Goal: Task Accomplishment & Management: Complete application form

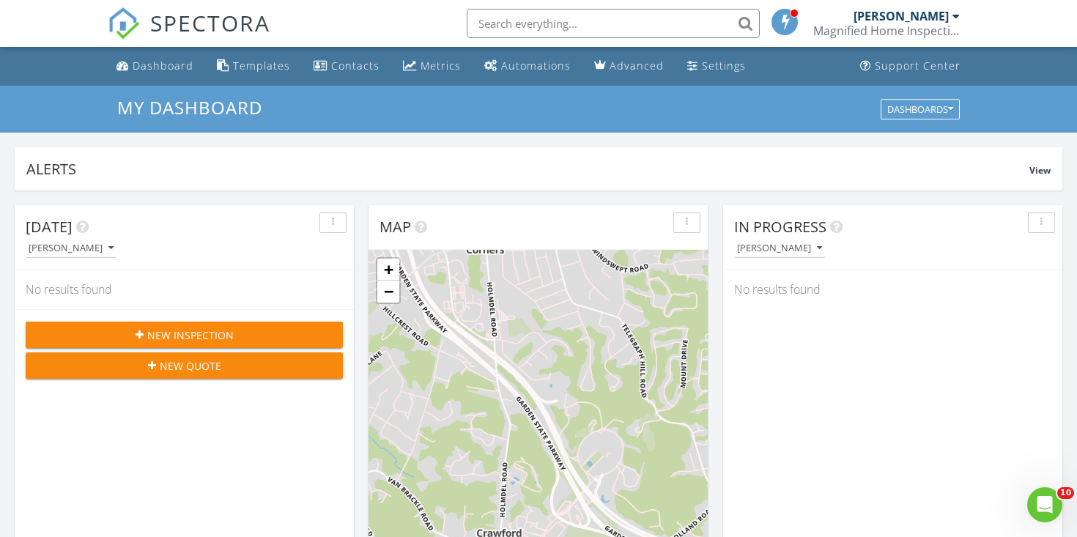
click at [171, 327] on span "New Inspection" at bounding box center [190, 334] width 86 height 15
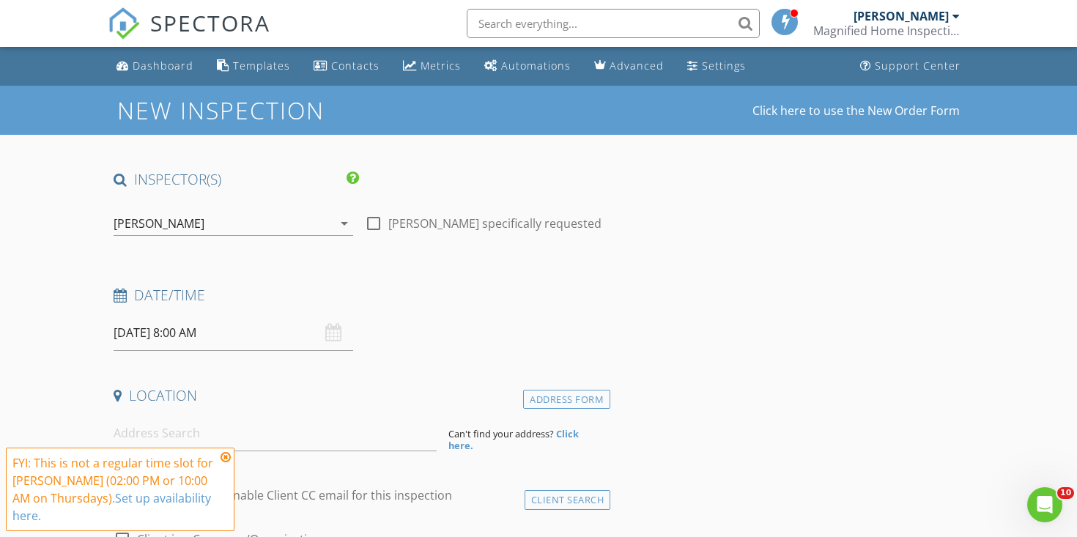
click at [207, 333] on input "08/28/2025 8:00 AM" at bounding box center [234, 333] width 240 height 36
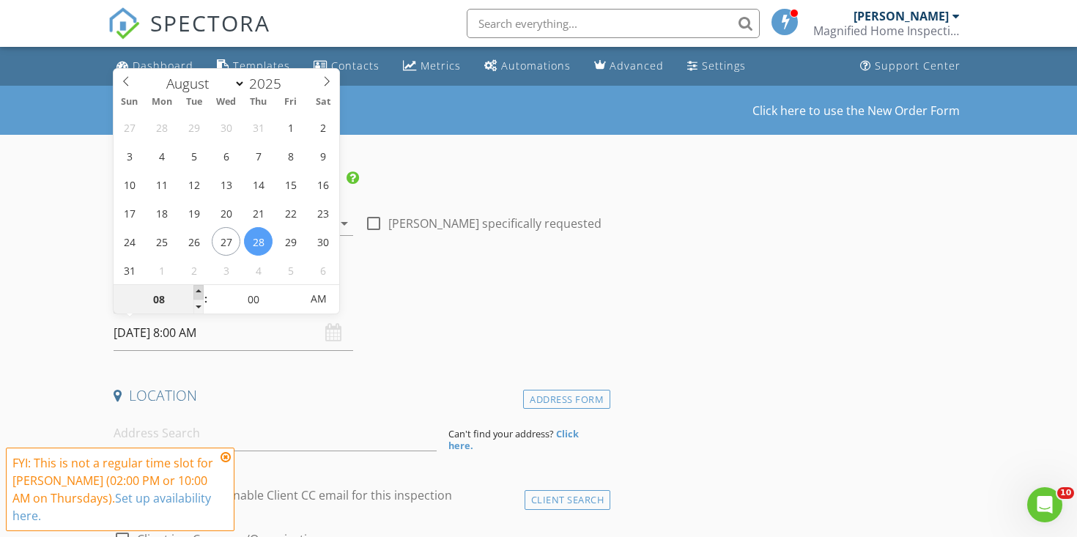
type input "09"
type input "08/28/2025 9:00 AM"
click at [200, 288] on span at bounding box center [198, 292] width 10 height 15
type input "10"
type input "08/28/2025 10:00 AM"
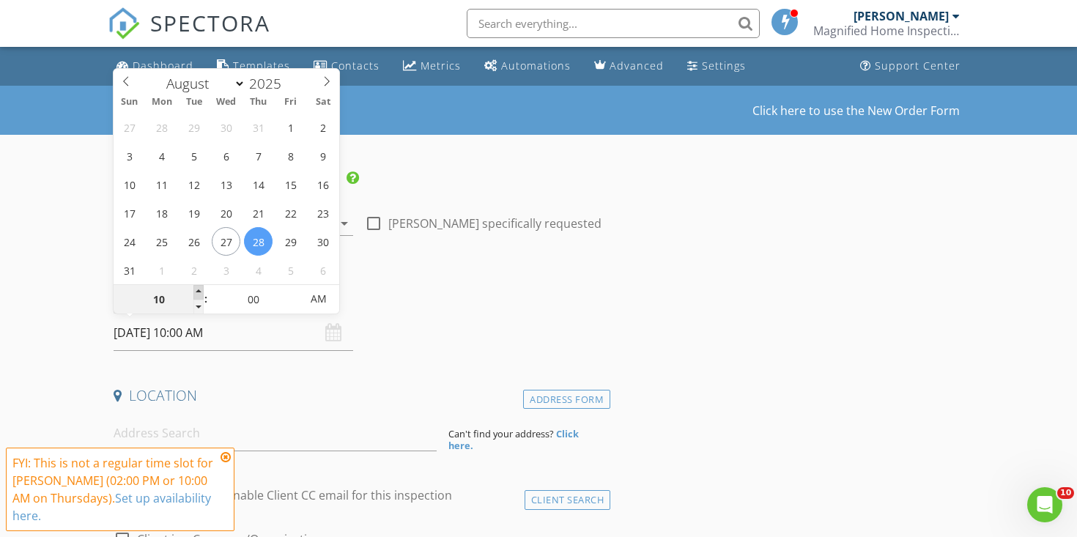
click at [200, 288] on span at bounding box center [198, 292] width 10 height 15
type input "11"
type input "08/28/2025 11:00 AM"
click at [200, 288] on span at bounding box center [198, 292] width 10 height 15
type input "05"
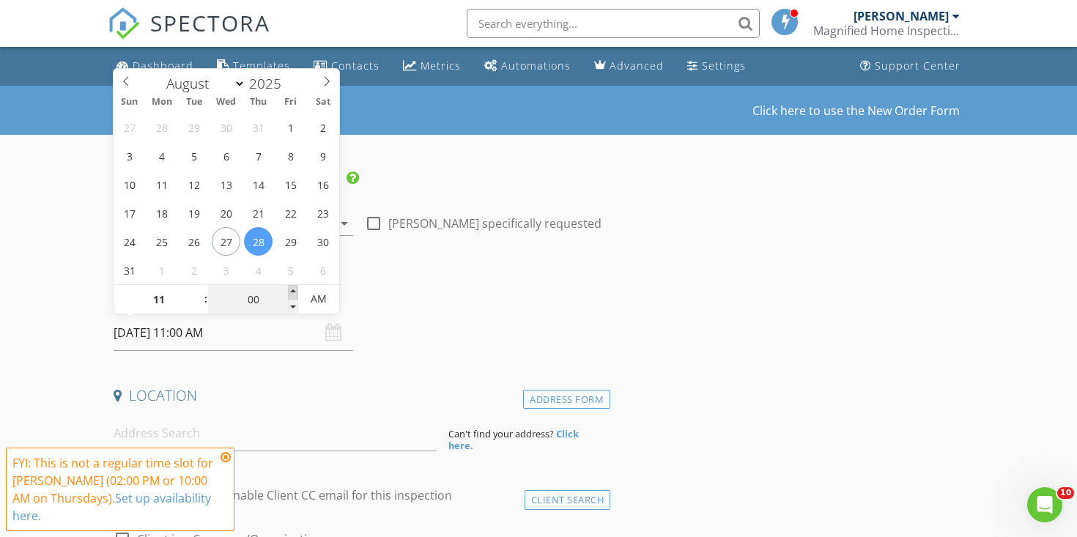
type input "08/28/2025 11:05 AM"
click at [293, 290] on span at bounding box center [293, 292] width 10 height 15
type input "10"
type input "08/28/2025 11:10 AM"
click at [293, 290] on span at bounding box center [293, 292] width 10 height 15
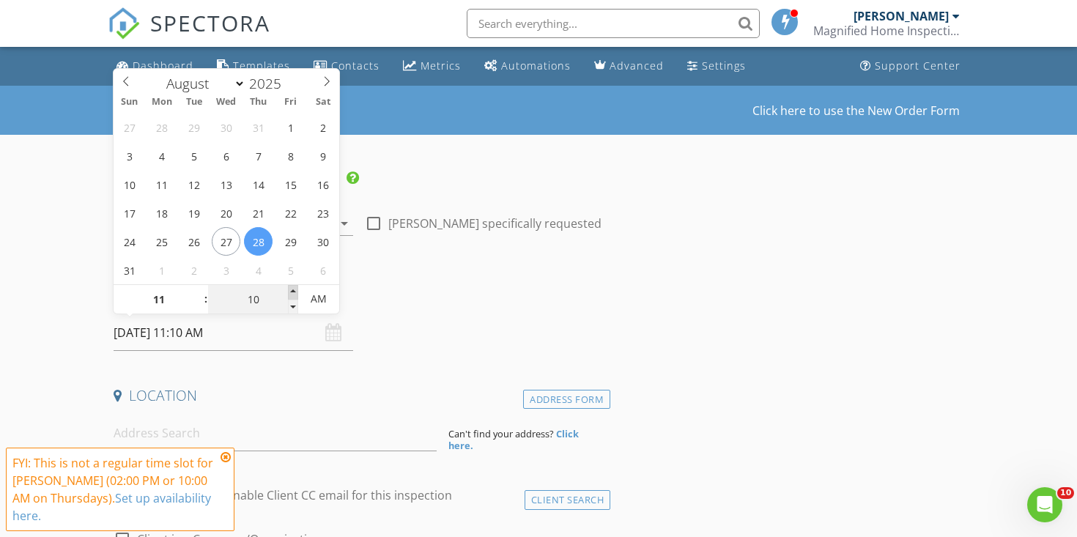
type input "15"
type input "08/28/2025 11:15 AM"
click at [293, 290] on span at bounding box center [293, 292] width 10 height 15
type input "20"
type input "08/28/2025 11:20 AM"
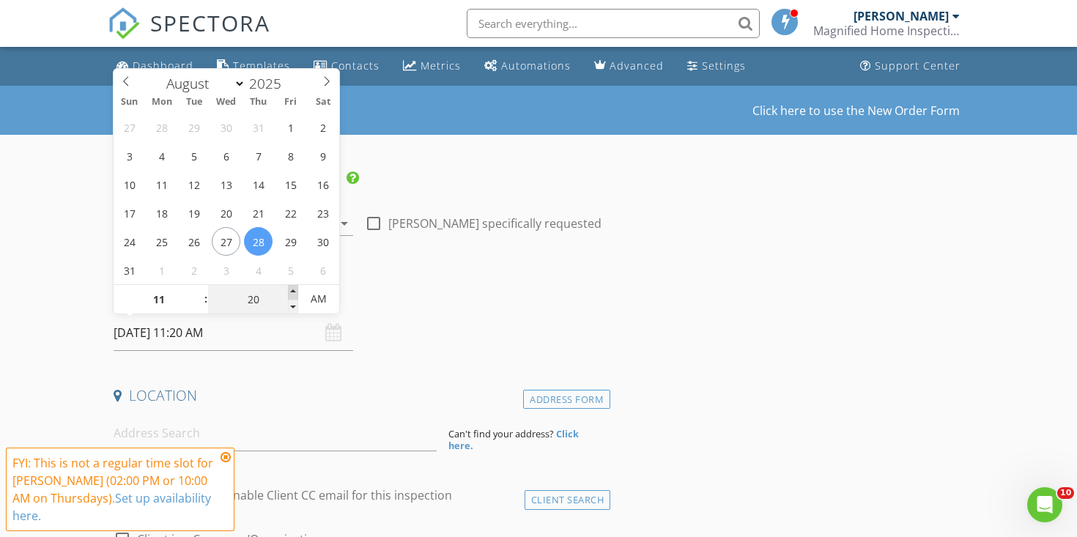
click at [293, 290] on span at bounding box center [293, 292] width 10 height 15
type input "25"
type input "08/28/2025 11:25 AM"
click at [293, 290] on span at bounding box center [293, 292] width 10 height 15
type input "30"
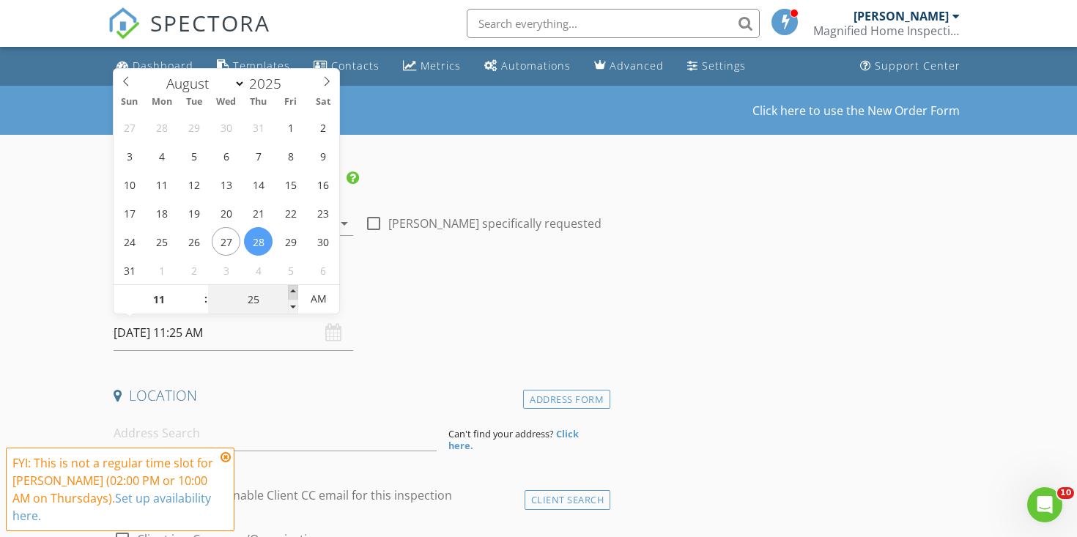
type input "[DATE] 11:30 AM"
click at [293, 290] on span at bounding box center [293, 292] width 10 height 15
click at [355, 308] on div "Date/Time" at bounding box center [359, 300] width 503 height 29
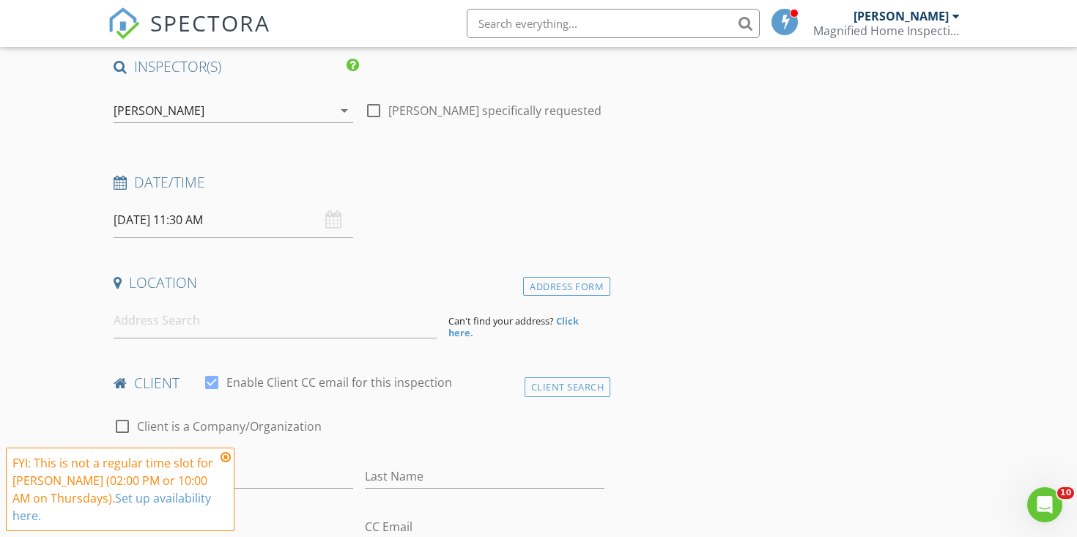
scroll to position [127, 0]
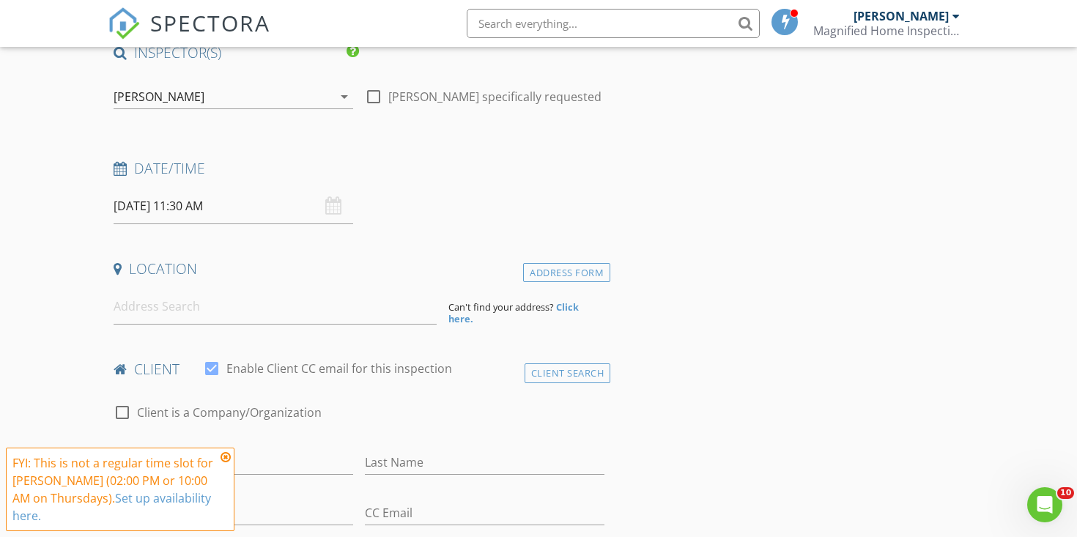
click at [224, 456] on icon at bounding box center [226, 457] width 10 height 12
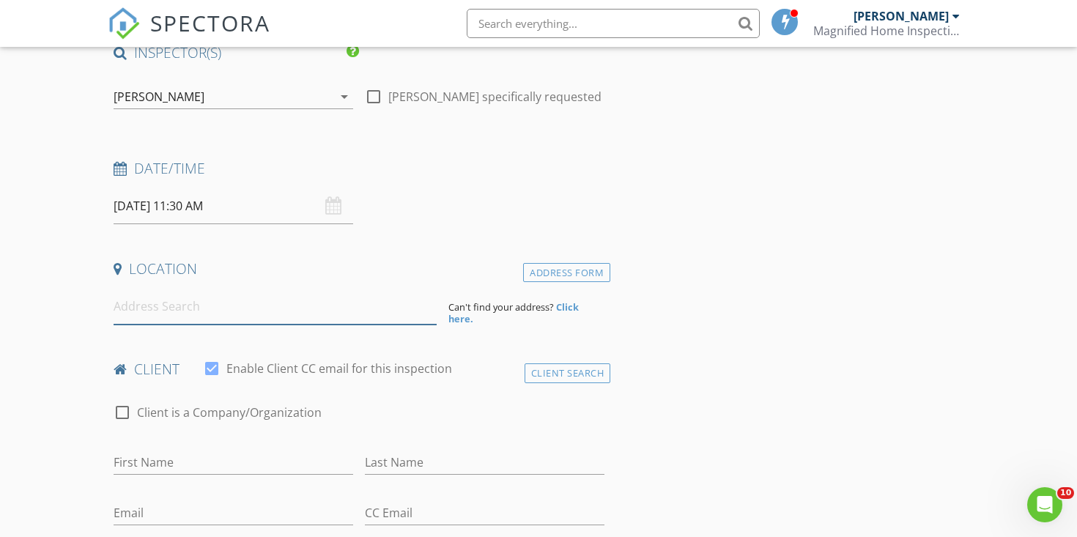
click at [174, 314] on input at bounding box center [275, 307] width 323 height 36
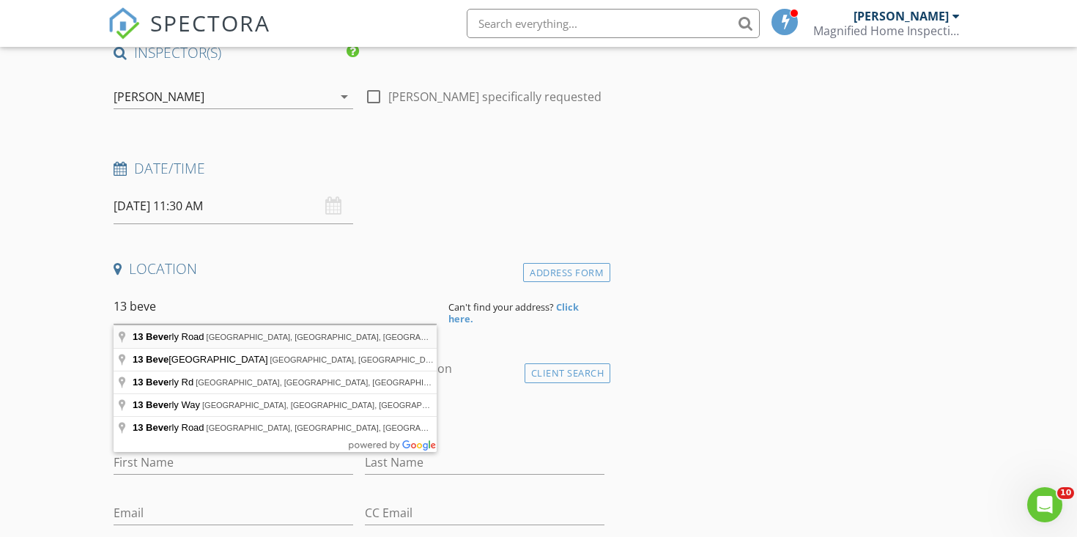
type input "13 Beverly Road, Old Bridge, NJ, USA"
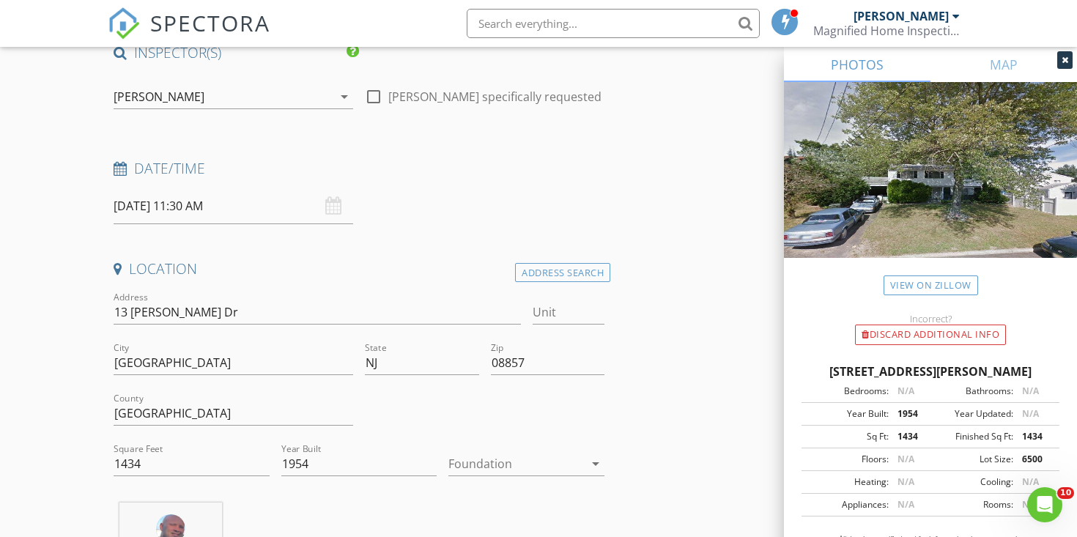
click at [1062, 62] on icon at bounding box center [1065, 60] width 7 height 9
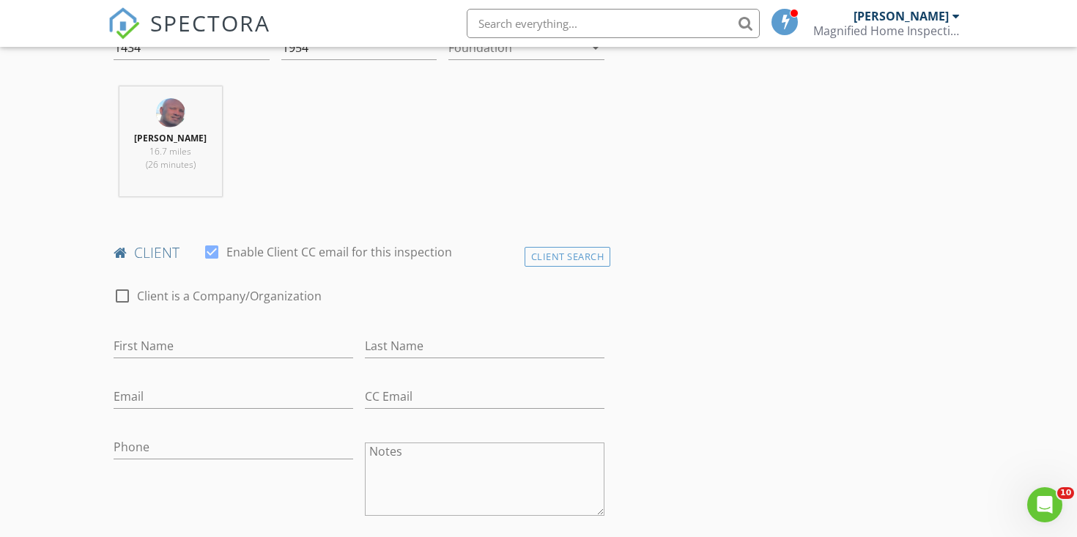
scroll to position [625, 0]
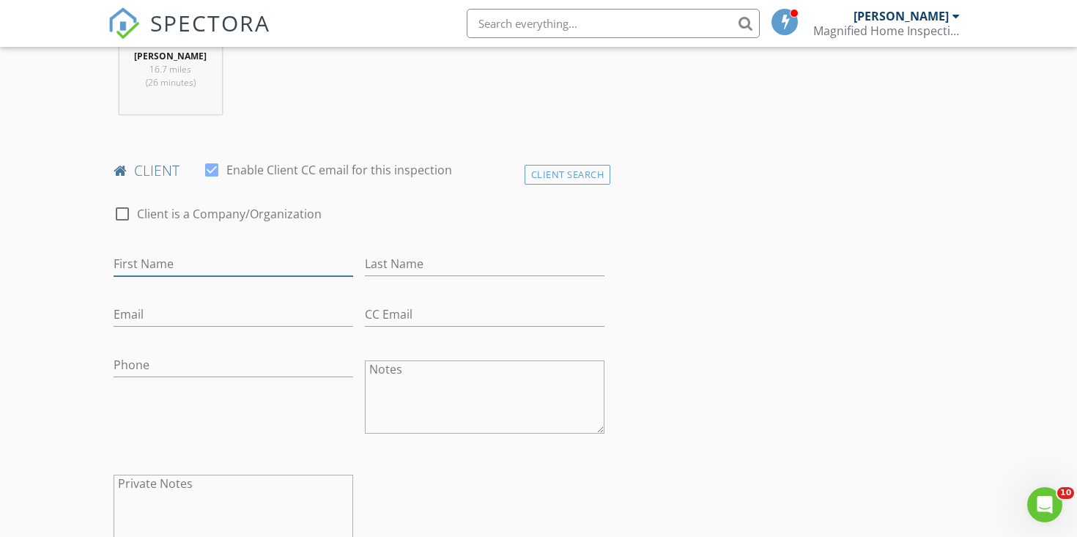
click at [231, 268] on input "First Name" at bounding box center [234, 264] width 240 height 24
type input "[PERSON_NAME]"
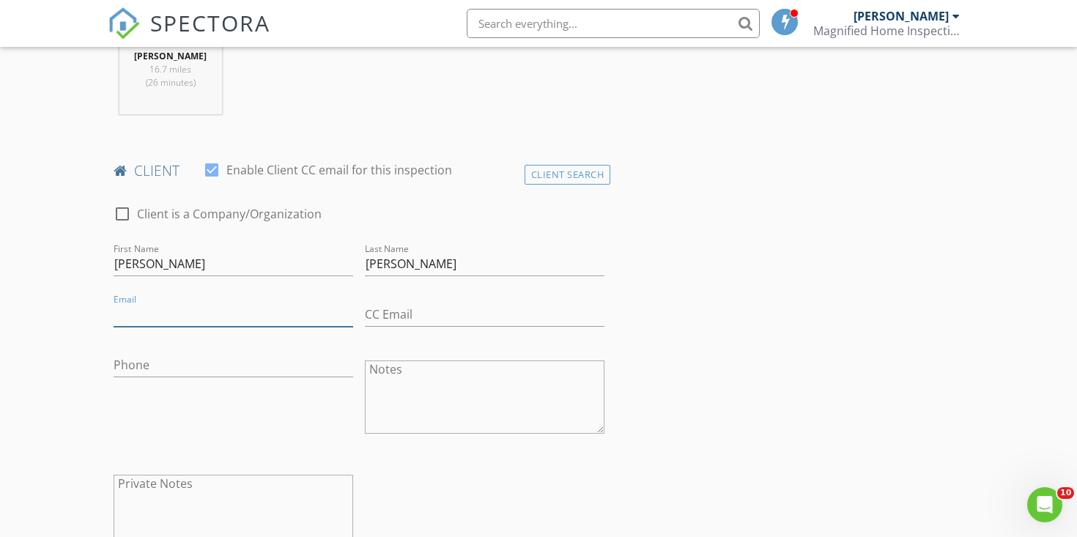
click at [143, 316] on input "Email" at bounding box center [234, 315] width 240 height 24
type input "[PERSON_NAME][EMAIL_ADDRESS][DOMAIN_NAME]"
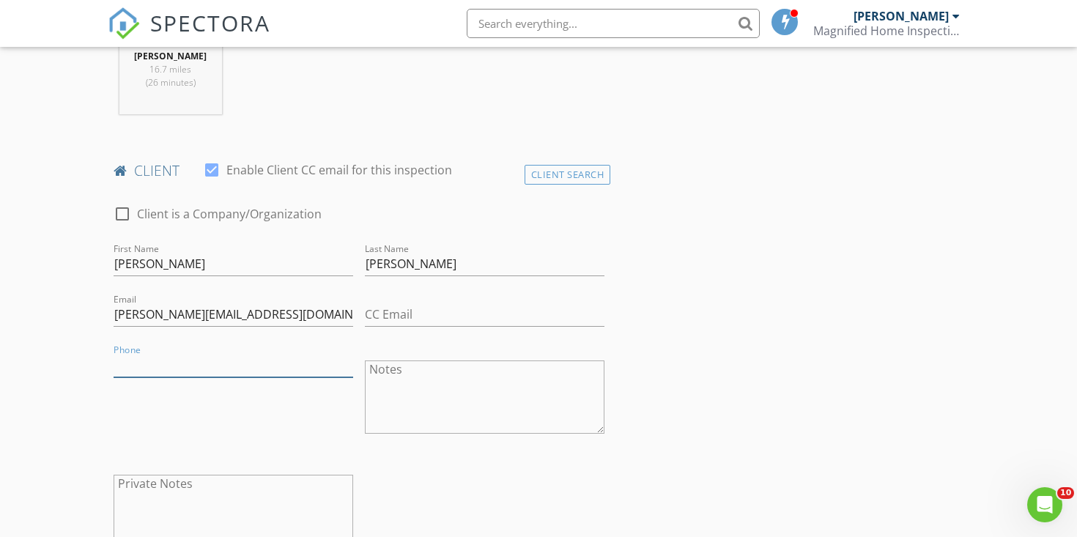
click at [136, 361] on input "Phone" at bounding box center [234, 365] width 240 height 24
type input "[PHONE_NUMBER]"
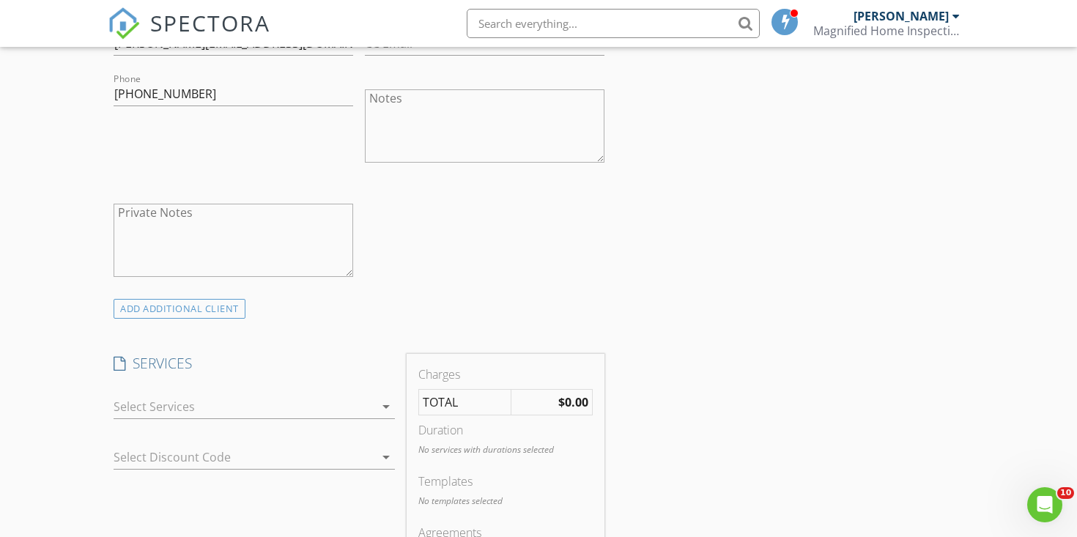
scroll to position [897, 0]
click at [199, 398] on div at bounding box center [244, 405] width 261 height 23
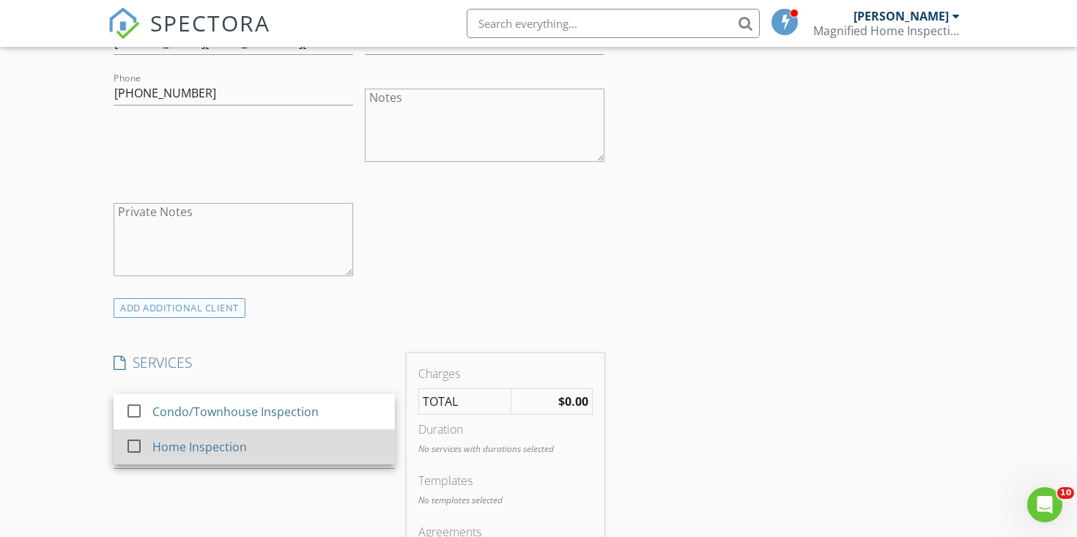
click at [179, 447] on div "Home Inspection" at bounding box center [199, 447] width 95 height 18
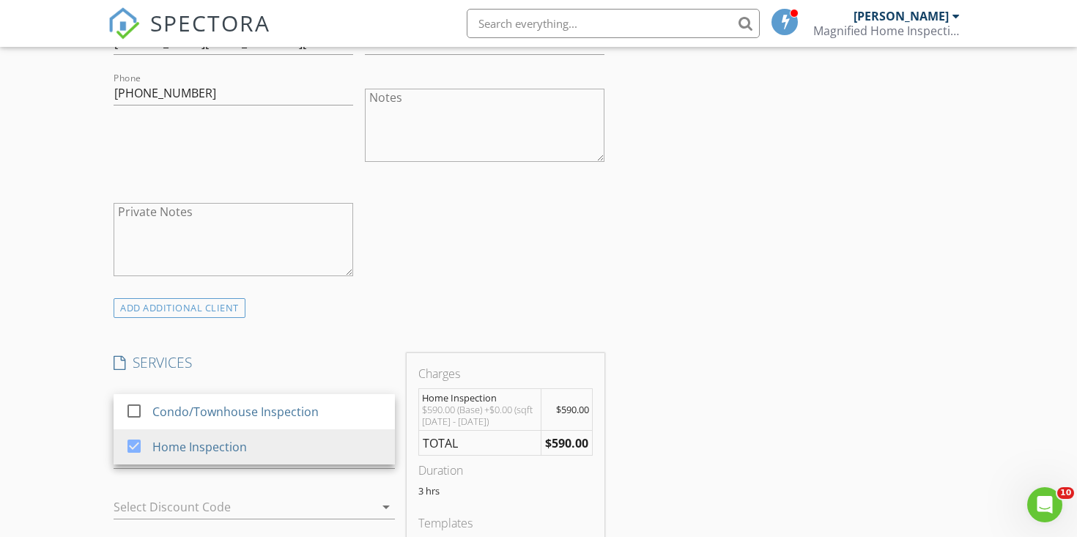
click at [37, 454] on div "New Inspection Click here to use the New Order Form INSPECTOR(S) check_box Stev…" at bounding box center [538, 461] width 1077 height 2544
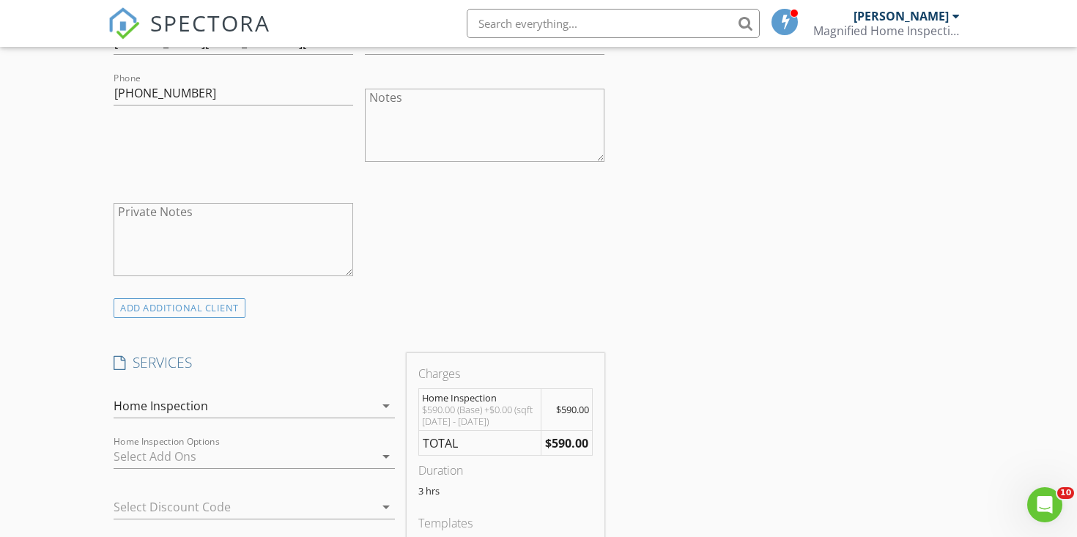
click at [192, 459] on div at bounding box center [244, 456] width 261 height 23
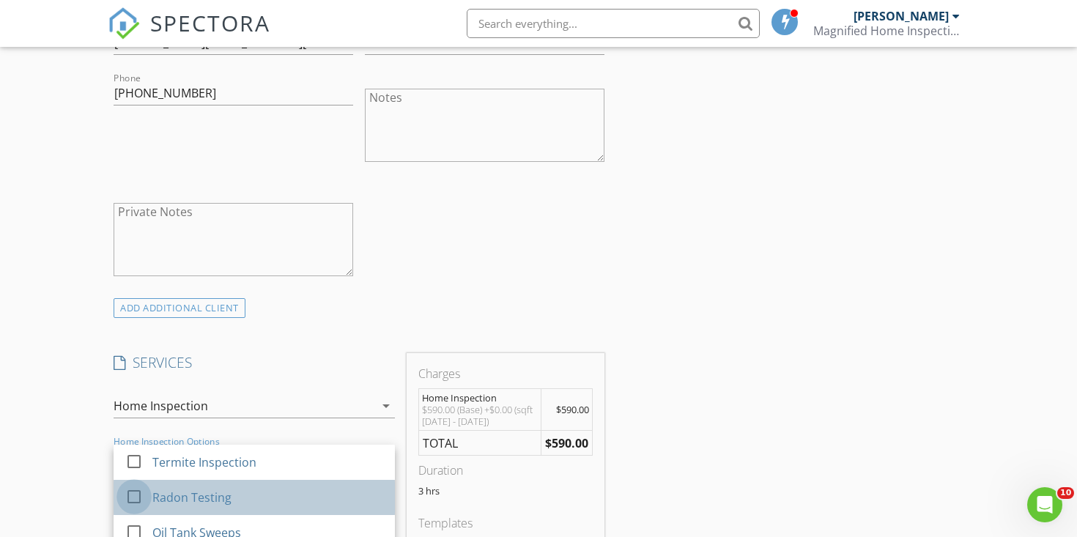
click at [132, 493] on div at bounding box center [134, 496] width 25 height 25
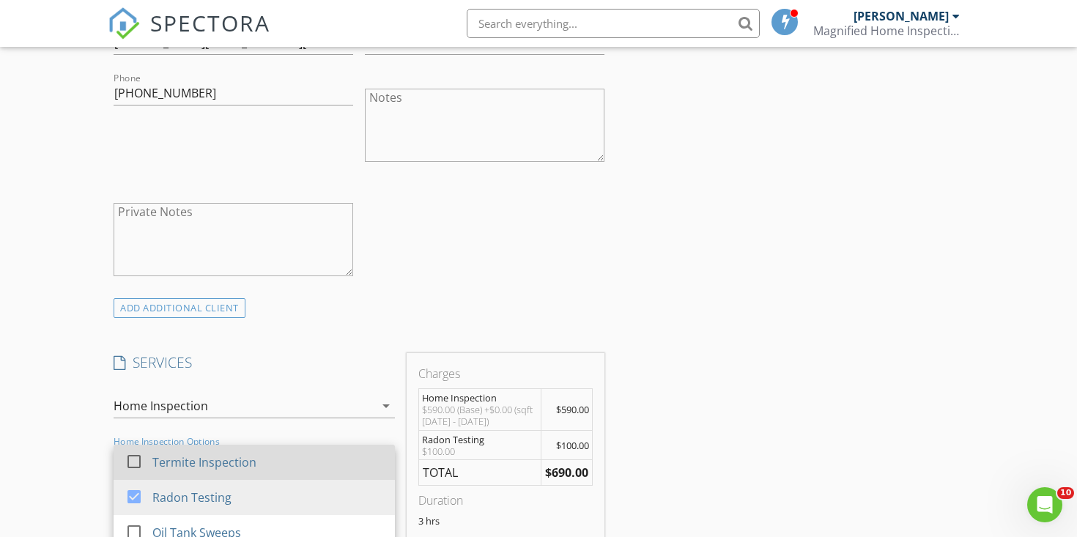
click at [135, 460] on div at bounding box center [134, 461] width 25 height 25
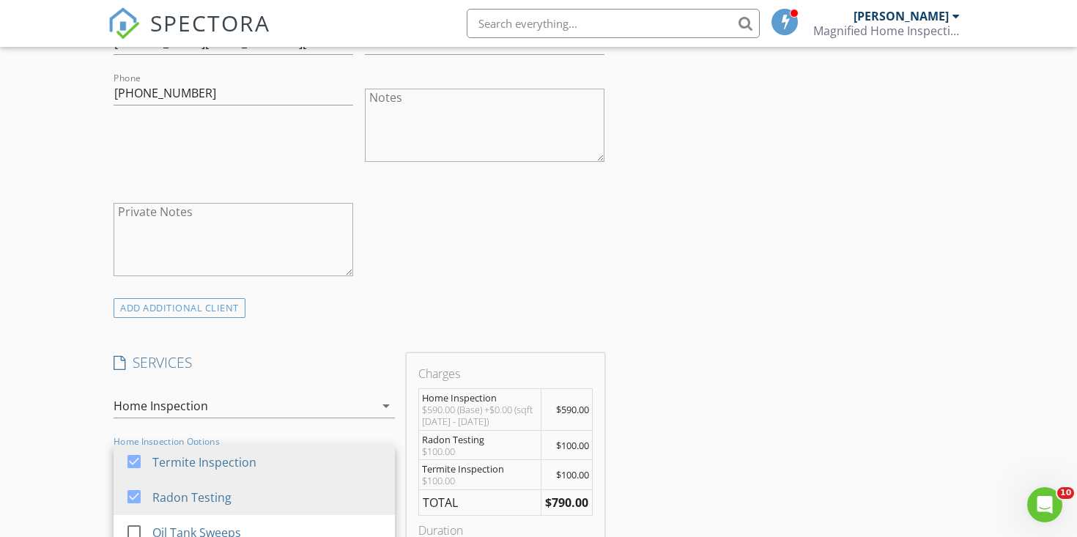
click at [51, 451] on div "New Inspection Click here to use the New Order Form INSPECTOR(S) check_box Stev…" at bounding box center [538, 491] width 1077 height 2604
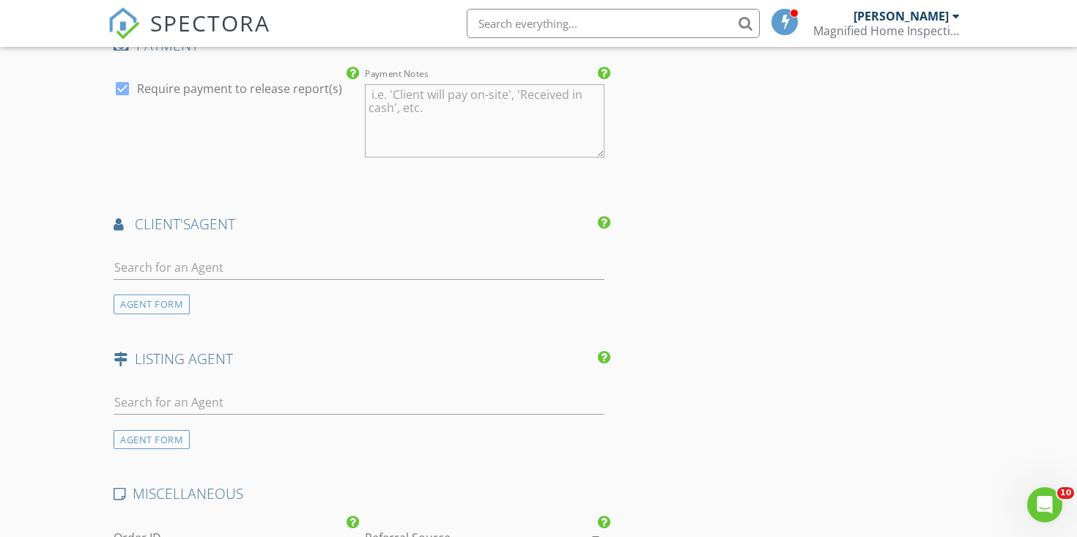
scroll to position [1706, 0]
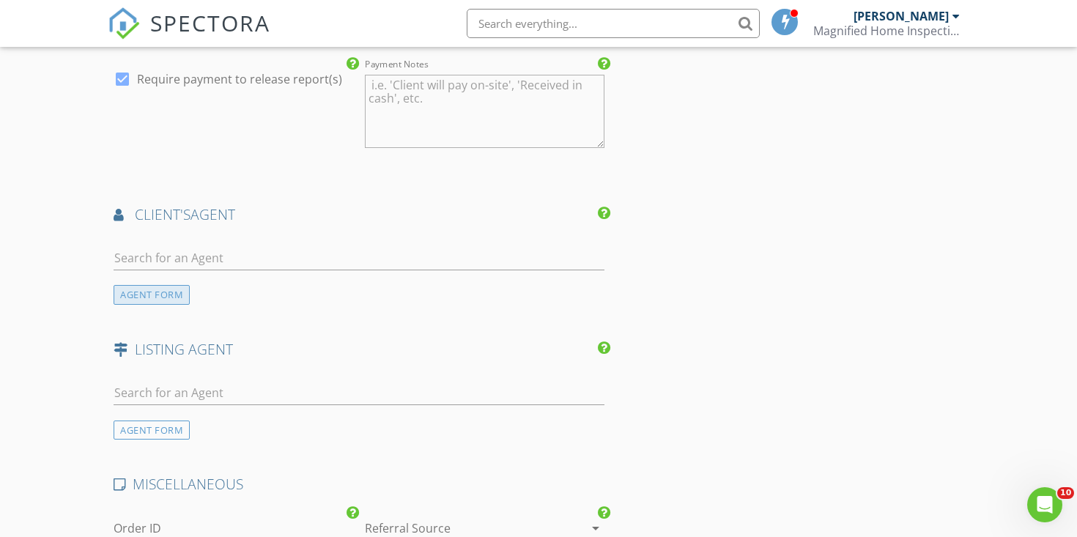
click at [153, 299] on div "AGENT FORM" at bounding box center [152, 295] width 76 height 20
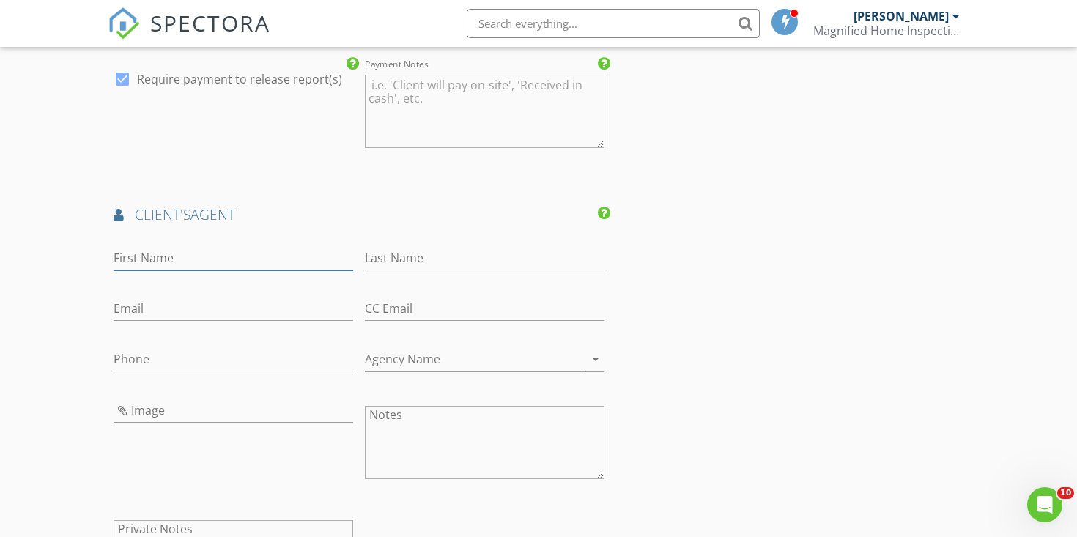
click at [168, 259] on input "First Name" at bounding box center [234, 258] width 240 height 24
type input "[PERSON_NAME]"
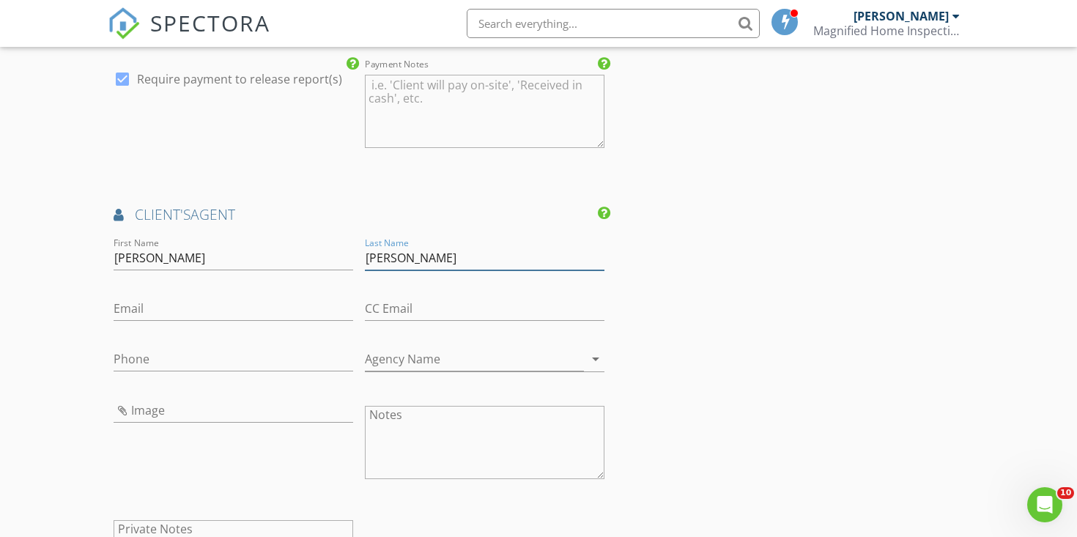
type input "[PERSON_NAME]"
click at [136, 314] on input "Email" at bounding box center [234, 309] width 240 height 24
type input "[PERSON_NAME][EMAIL_ADDRESS][DOMAIN_NAME]"
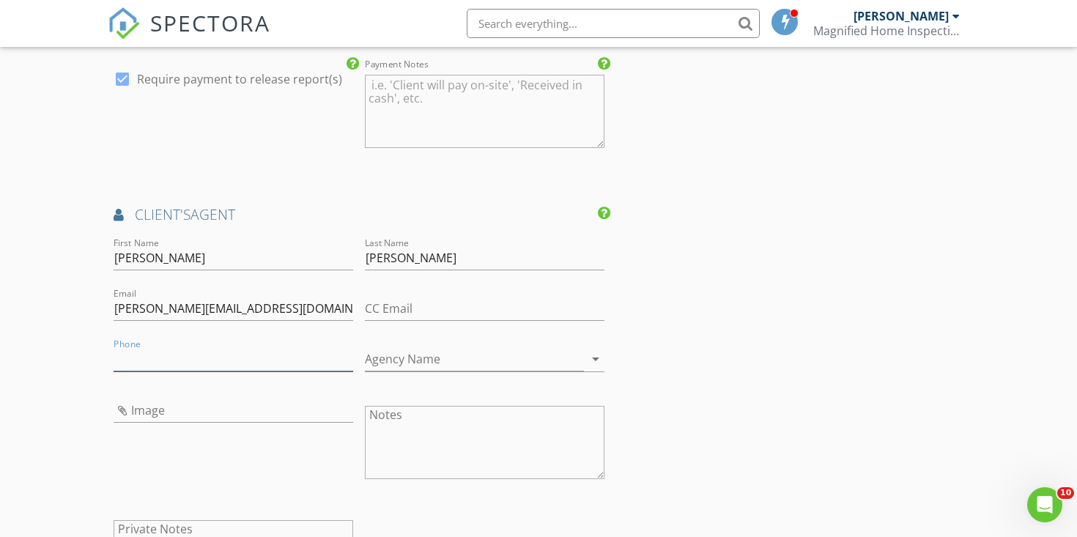
click at [130, 355] on input "Phone" at bounding box center [234, 359] width 240 height 24
type input "[PHONE_NUMBER]"
click at [415, 363] on input "Agency Name" at bounding box center [474, 359] width 219 height 24
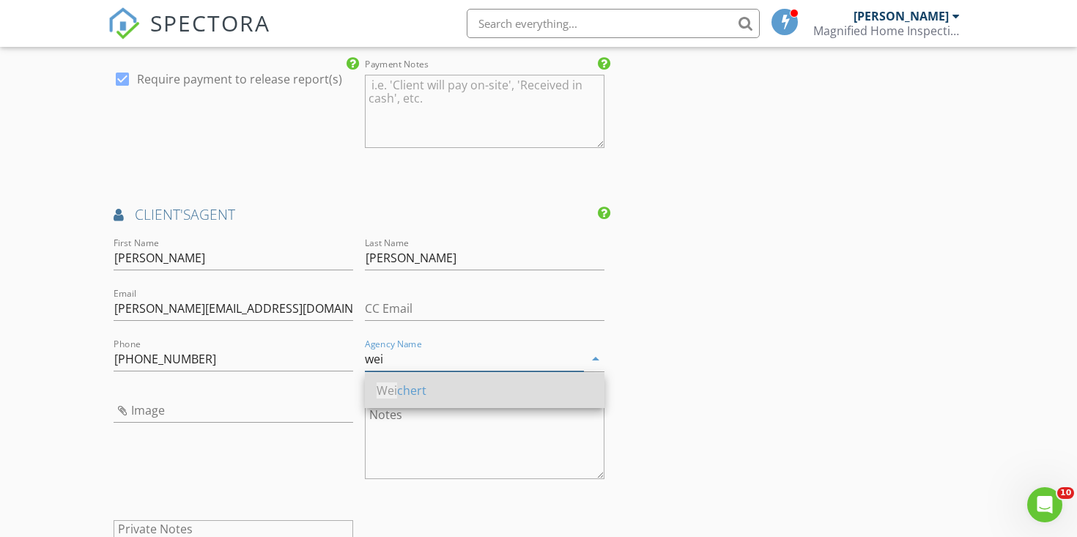
click at [425, 388] on div "Wei chert" at bounding box center [485, 391] width 216 height 18
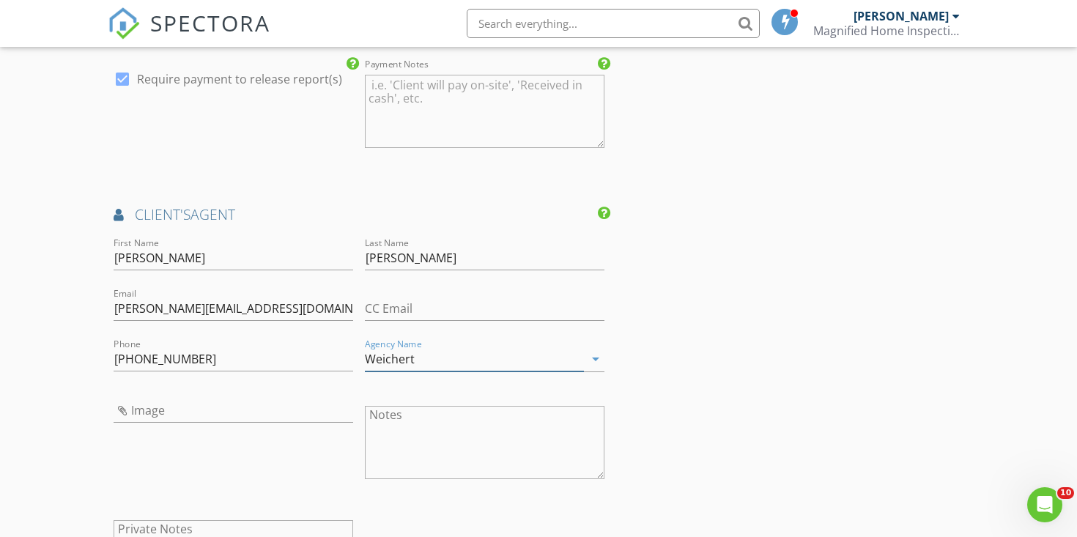
type input "Weichert"
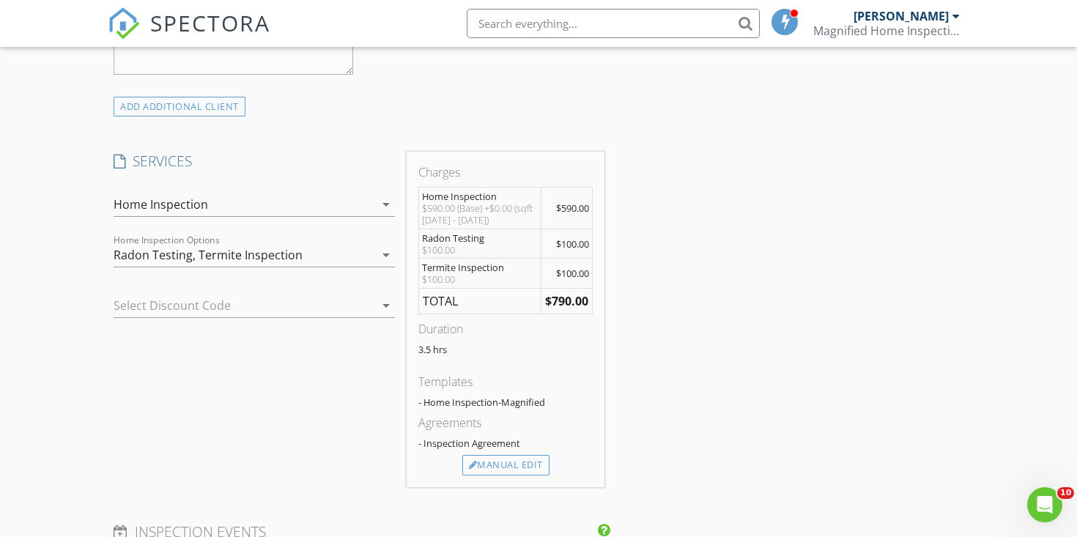
scroll to position [1164, 0]
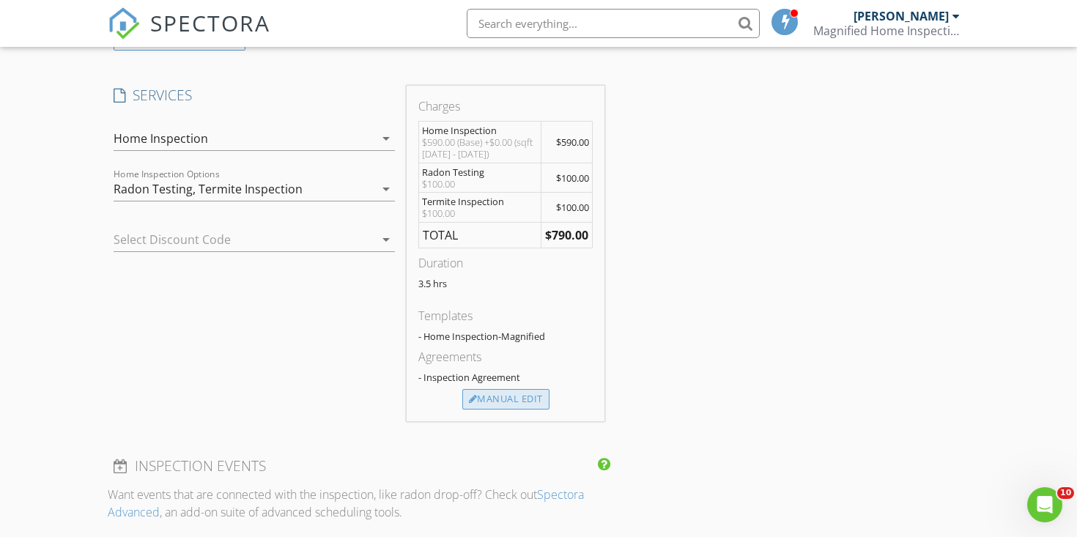
click at [502, 404] on div "Manual Edit" at bounding box center [505, 399] width 87 height 21
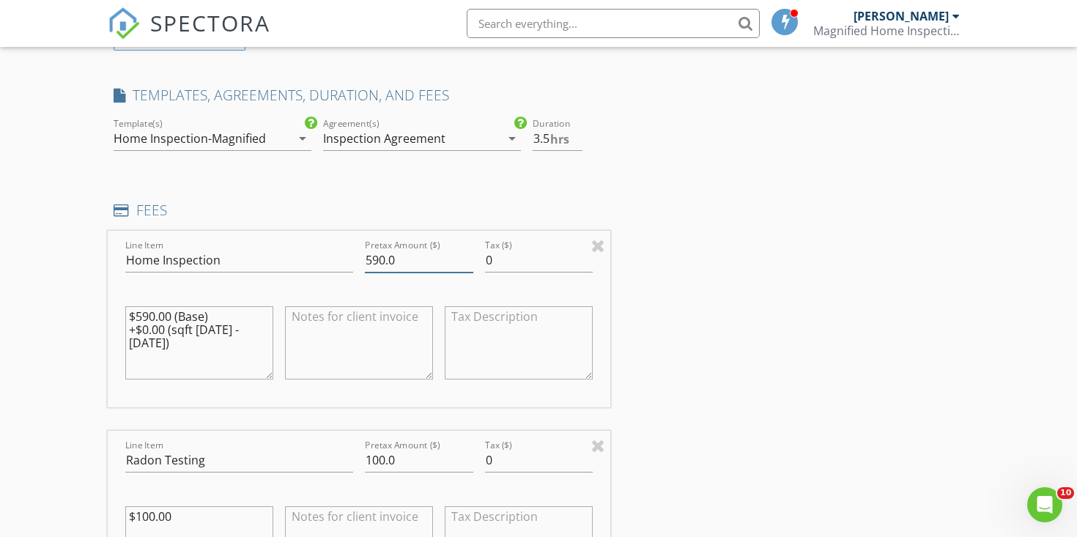
click at [383, 259] on input "590.0" at bounding box center [419, 260] width 108 height 24
type input "540.0"
click at [579, 144] on input "3" at bounding box center [558, 139] width 50 height 24
type input "2.5"
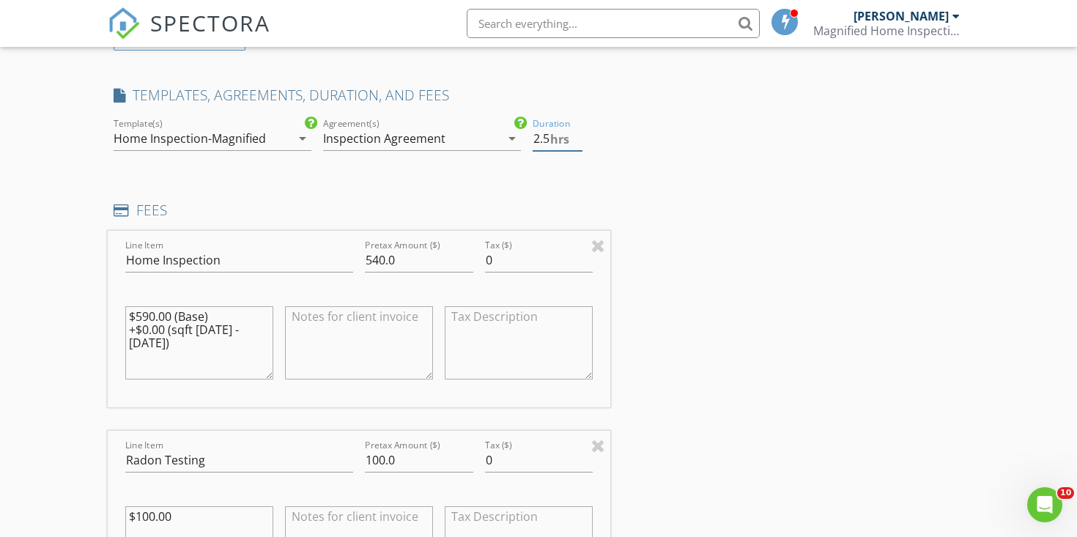
click at [579, 144] on input "2.5" at bounding box center [558, 139] width 50 height 24
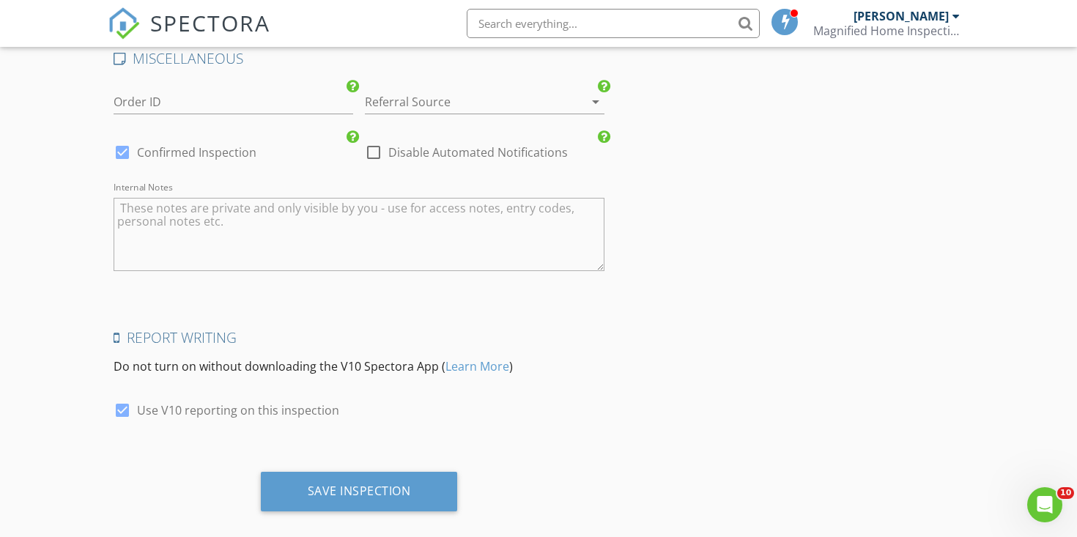
scroll to position [2960, 0]
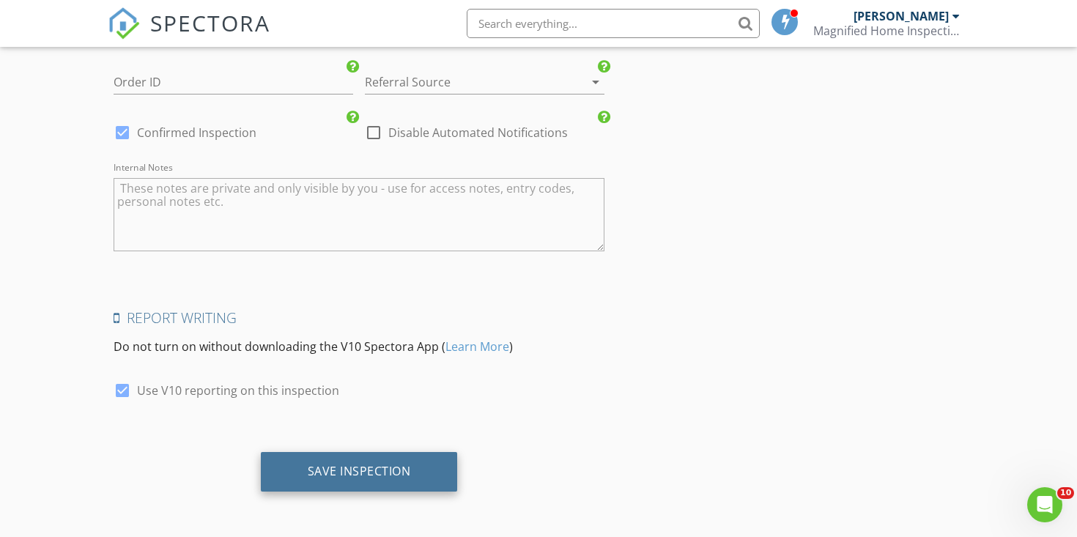
click at [344, 474] on div "Save Inspection" at bounding box center [359, 471] width 103 height 15
